Goal: Information Seeking & Learning: Find contact information

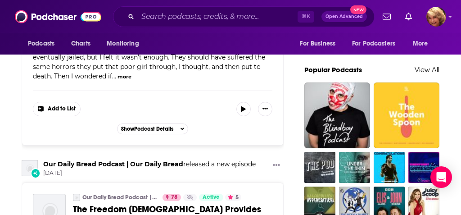
scroll to position [606, 0]
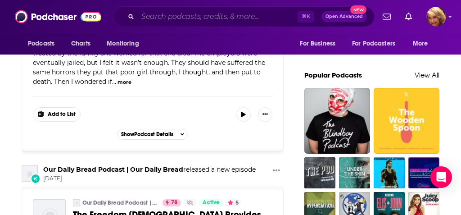
click at [153, 15] on input "Search podcasts, credits, & more..." at bounding box center [218, 16] width 160 height 14
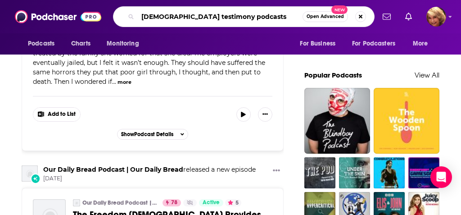
type input "[DEMOGRAPHIC_DATA] testimony podcasts"
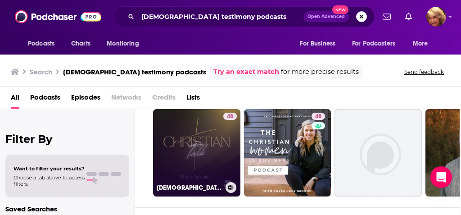
scroll to position [26, 1]
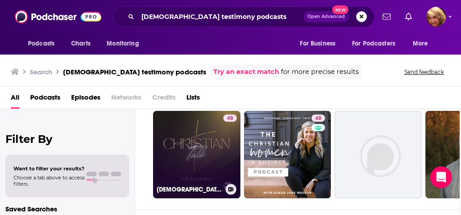
click at [193, 128] on link "48 [DEMOGRAPHIC_DATA] Talk" at bounding box center [196, 154] width 87 height 87
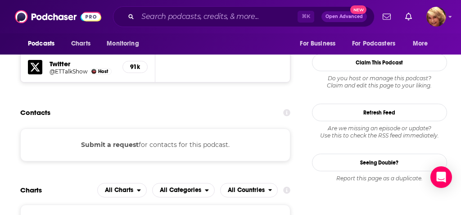
scroll to position [837, 1]
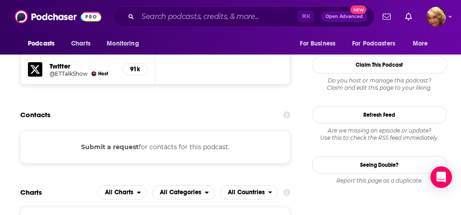
click at [124, 142] on button "Submit a request" at bounding box center [110, 147] width 58 height 10
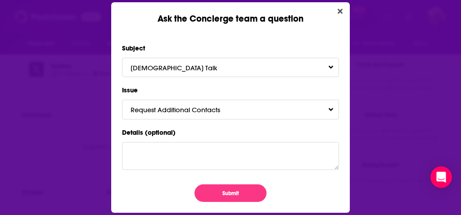
scroll to position [0, 0]
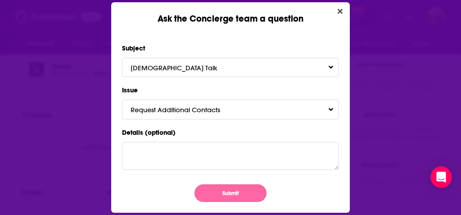
click at [225, 190] on button "Submit" at bounding box center [231, 193] width 72 height 18
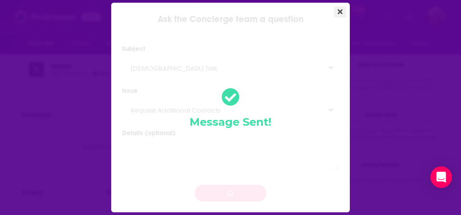
click at [342, 7] on button "Close" at bounding box center [340, 11] width 12 height 11
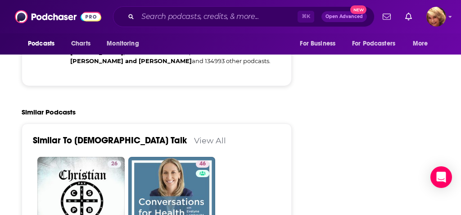
scroll to position [1555, 0]
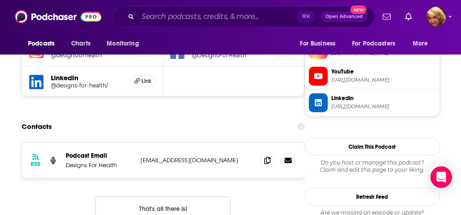
scroll to position [847, 0]
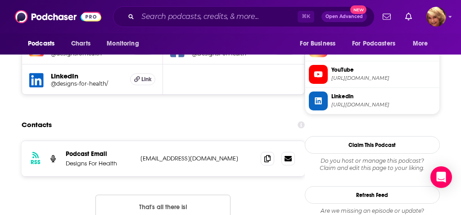
drag, startPoint x: 245, startPoint y: 121, endPoint x: 153, endPoint y: 118, distance: 91.9
click at [153, 141] on div "RSS Podcast Email Designs For Health [EMAIL_ADDRESS][DOMAIN_NAME] [EMAIL_ADDRES…" at bounding box center [163, 158] width 283 height 35
copy p "[EMAIL_ADDRESS][DOMAIN_NAME]"
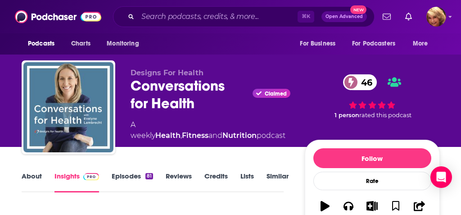
scroll to position [0, 0]
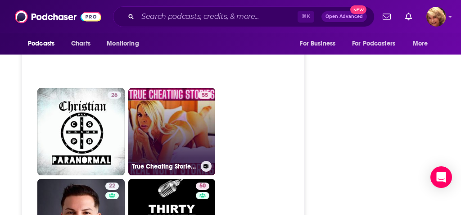
scroll to position [1808, 0]
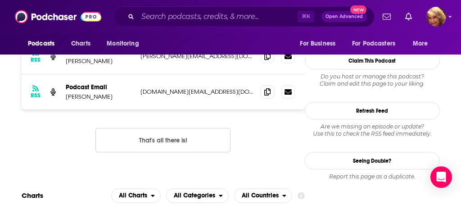
scroll to position [720, 0]
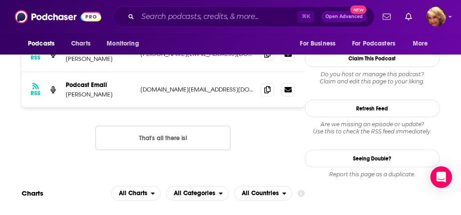
type input "[URL][DOMAIN_NAME]"
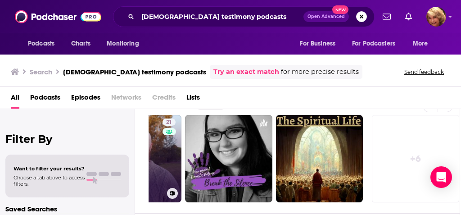
scroll to position [0, 331]
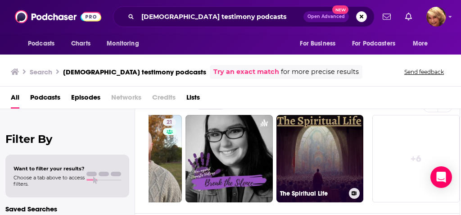
click at [303, 181] on link "The Spiritual Life" at bounding box center [320, 158] width 87 height 87
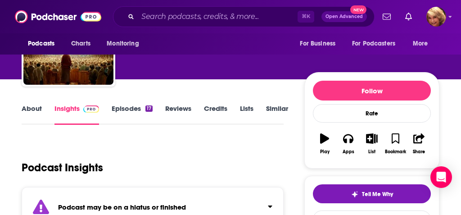
scroll to position [63, 0]
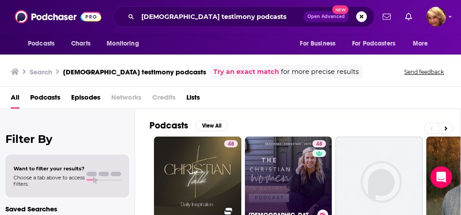
click at [286, 180] on link "48 [DEMOGRAPHIC_DATA] Women in Business" at bounding box center [288, 179] width 87 height 87
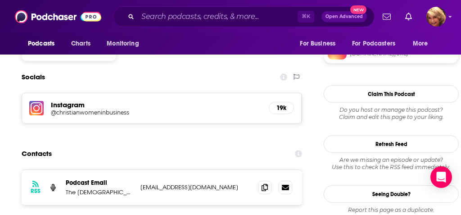
scroll to position [864, 0]
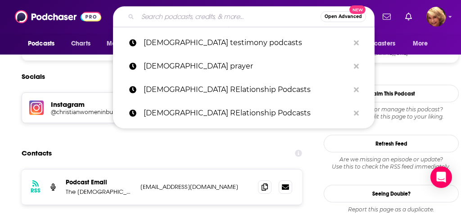
click at [151, 14] on input "Search podcasts, credits, & more..." at bounding box center [229, 16] width 183 height 14
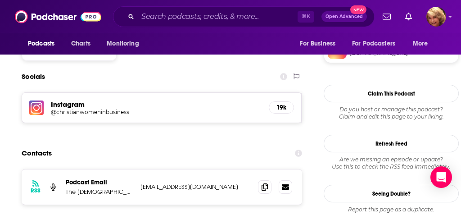
click at [165, 24] on div "⌘ K Open Advanced New" at bounding box center [244, 16] width 262 height 21
click at [159, 20] on input "Search podcasts, credits, & more..." at bounding box center [218, 16] width 160 height 14
click at [147, 18] on input "Search podcasts, credits, & more..." at bounding box center [218, 16] width 160 height 14
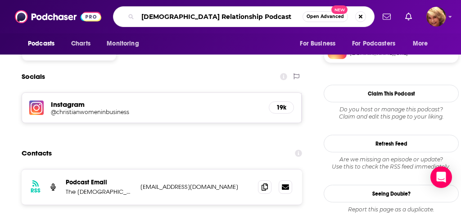
type input "[DEMOGRAPHIC_DATA] Relationship Podcasts"
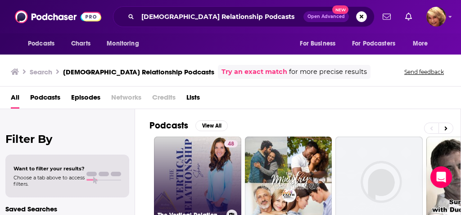
click at [188, 165] on link "48 The Vertical Relationship Show: Relationship Goals, Healing Trauma, [DEMOGRA…" at bounding box center [197, 179] width 87 height 87
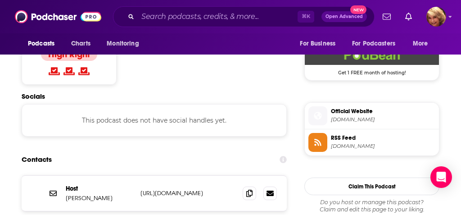
scroll to position [797, 0]
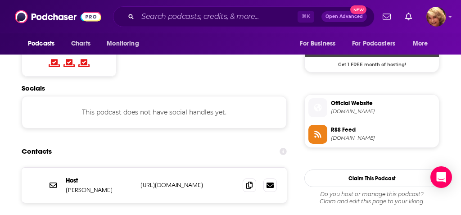
click at [222, 181] on p "[URL][DOMAIN_NAME]" at bounding box center [188, 185] width 95 height 8
click at [199, 181] on p "[URL][DOMAIN_NAME]" at bounding box center [188, 185] width 95 height 8
click at [206, 181] on p "[URL][DOMAIN_NAME]" at bounding box center [188, 185] width 95 height 8
click at [274, 182] on icon at bounding box center [270, 184] width 7 height 5
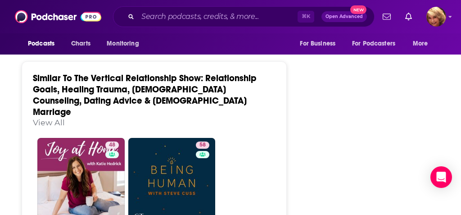
scroll to position [1685, 0]
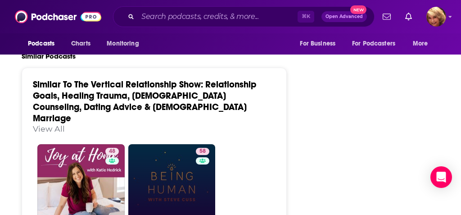
click at [177, 144] on link "58 Being Human with [PERSON_NAME]" at bounding box center [171, 187] width 87 height 87
type input "[URL][DOMAIN_NAME][PERSON_NAME]"
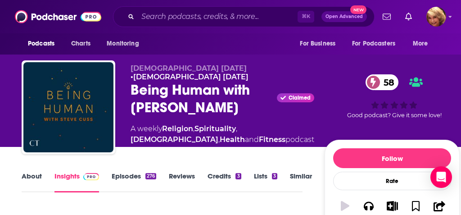
click at [177, 105] on div "Being Human with [PERSON_NAME] Claimed 58" at bounding box center [223, 98] width 184 height 35
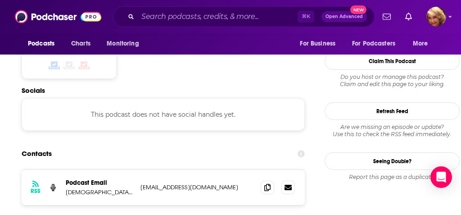
scroll to position [766, 0]
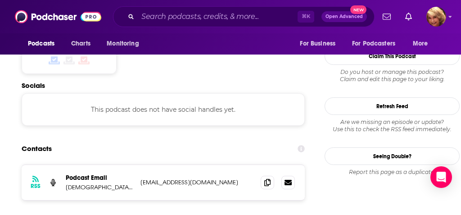
drag, startPoint x: 233, startPoint y: 114, endPoint x: 138, endPoint y: 113, distance: 95.5
click at [138, 165] on div "RSS Podcast Email [DEMOGRAPHIC_DATA] [DATE] [EMAIL_ADDRESS][DOMAIN_NAME] [EMAIL…" at bounding box center [163, 182] width 283 height 35
copy p "[EMAIL_ADDRESS][DOMAIN_NAME]"
